Goal: Complete application form

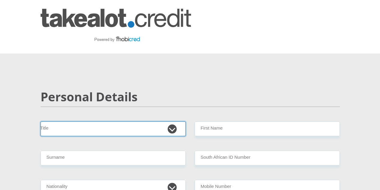
click at [141, 121] on select "Mr Ms Mrs Dr [PERSON_NAME]" at bounding box center [113, 128] width 145 height 15
select select "Mr"
click at [41, 121] on select "Mr Ms Mrs Dr [PERSON_NAME]" at bounding box center [113, 128] width 145 height 15
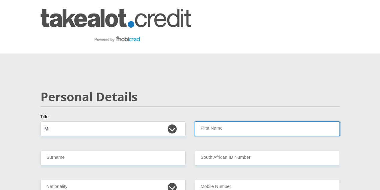
click at [209, 121] on input "First Name" at bounding box center [267, 128] width 145 height 15
type input "Zipho"
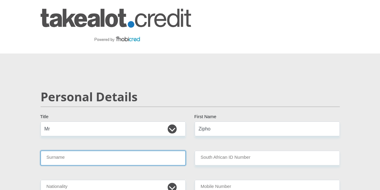
type input "Donga"
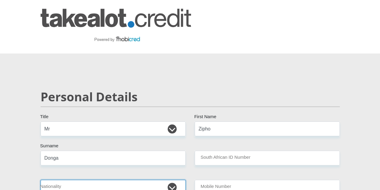
select select "ZAF"
type input "0606087378"
